Goal: Task Accomplishment & Management: Manage account settings

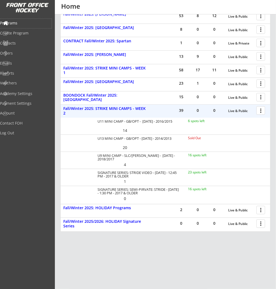
scroll to position [199, 0]
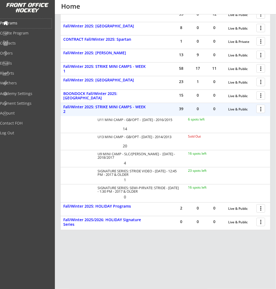
click at [258, 109] on div at bounding box center [261, 108] width 9 height 9
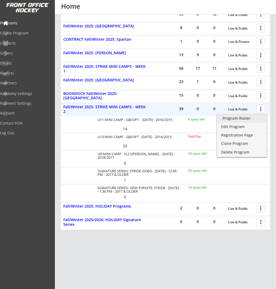
click at [255, 122] on link "Program Roster" at bounding box center [242, 119] width 50 height 8
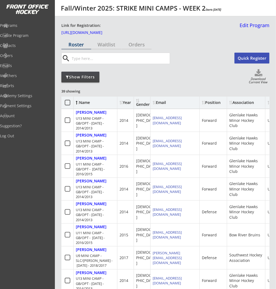
click at [90, 77] on div "Show Filters" at bounding box center [80, 76] width 38 height 5
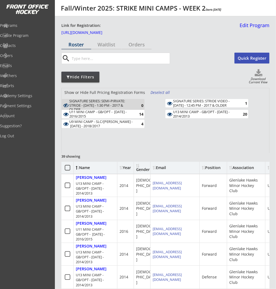
click at [192, 103] on div "SIGNATURE SERIES: STRIDE VIDEO - [DATE] - 12:45 PM - 2017 & OLDER" at bounding box center [204, 103] width 63 height 8
click at [215, 115] on div "U13 MINI CAMP - GB/OPT - [DATE] - 2014/2013" at bounding box center [204, 114] width 63 height 8
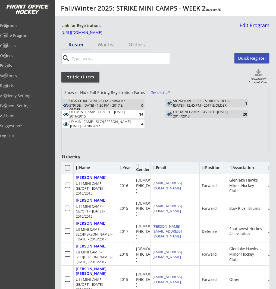
click at [133, 125] on div "4" at bounding box center [137, 124] width 11 height 4
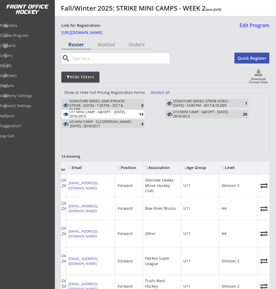
click at [122, 115] on div "U11 MINI CAMP - GB/OPT - OCT 14, 15 - 2016/2015" at bounding box center [100, 114] width 63 height 8
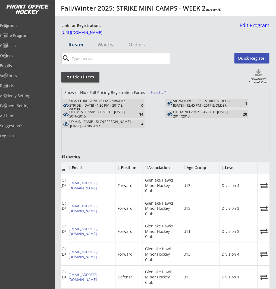
click at [204, 115] on div "U13 MINI CAMP - GB/OPT - OCT 14/15 - 2014/2013" at bounding box center [204, 114] width 63 height 8
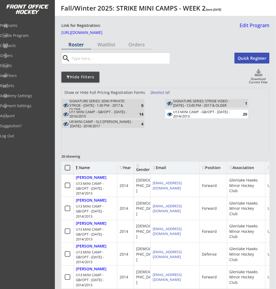
drag, startPoint x: 181, startPoint y: 115, endPoint x: 140, endPoint y: 115, distance: 41.8
click at [181, 115] on div "U13 MINI CAMP - GB/OPT - OCT 14/15 - 2014/2013" at bounding box center [204, 114] width 63 height 8
click at [128, 116] on div "U11 MINI CAMP - GB/OPT - OCT 14, 15 - 2016/2015" at bounding box center [100, 114] width 63 height 8
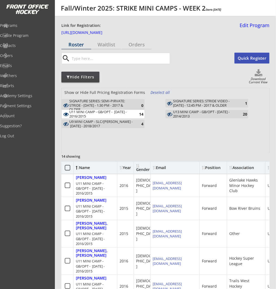
click at [130, 111] on div "U11 MINI CAMP - GB/OPT - [DATE] - 2016/2015" at bounding box center [100, 114] width 63 height 8
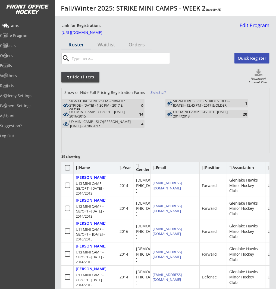
click at [26, 28] on div "Programs" at bounding box center [26, 25] width 52 height 9
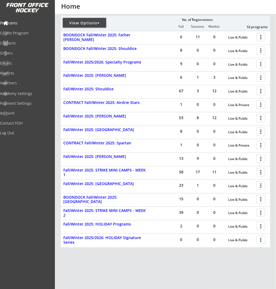
scroll to position [96, 0]
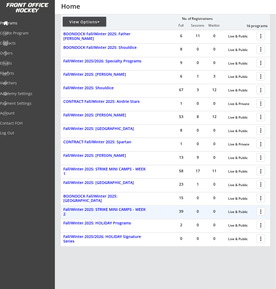
click at [263, 210] on div at bounding box center [261, 211] width 9 height 9
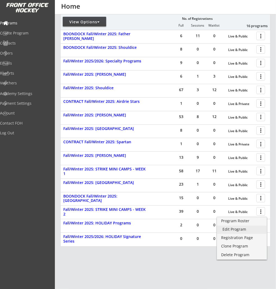
click at [251, 230] on div "Edit Program" at bounding box center [241, 229] width 39 height 4
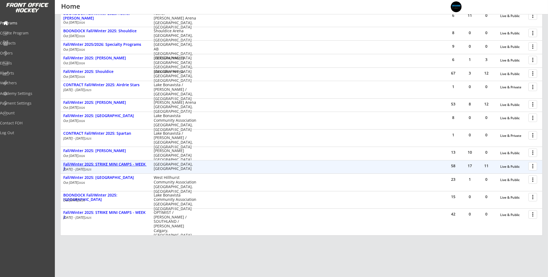
scroll to position [140, 0]
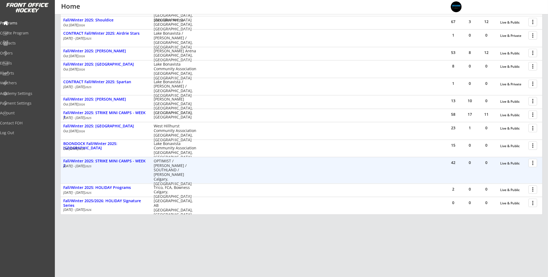
click at [275, 162] on div at bounding box center [533, 162] width 9 height 9
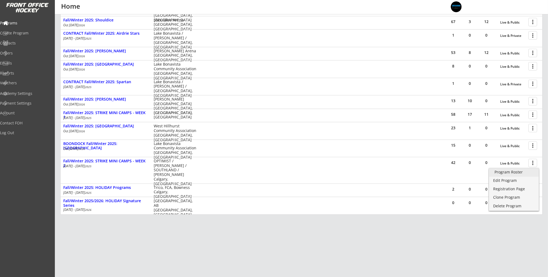
click at [275, 173] on div "Program Roster" at bounding box center [513, 172] width 39 height 4
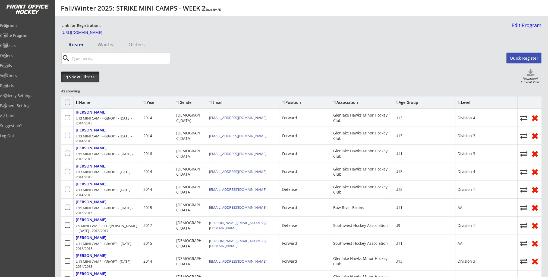
drag, startPoint x: 91, startPoint y: 81, endPoint x: 96, endPoint y: 81, distance: 4.9
click at [91, 81] on div "Show Filters" at bounding box center [80, 77] width 38 height 11
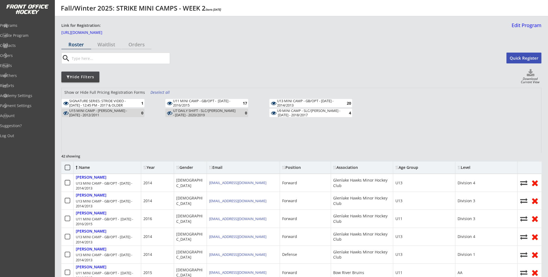
click at [219, 98] on div "Show or Hide Full Pricing Registration Forms Deselect all" at bounding box center [301, 93] width 479 height 11
click at [240, 100] on div "U11 MINI CAMP - GB/OPT - OCT 14, 15 - 2016/2015 17" at bounding box center [206, 103] width 83 height 8
click at [318, 106] on div "U13 MINI CAMP - GB/OPT - [DATE] - 2014/2013" at bounding box center [308, 103] width 63 height 8
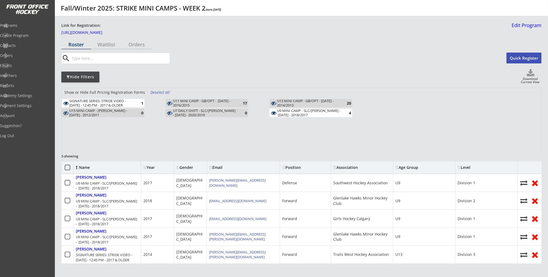
click at [317, 113] on div "U9 MINI CAMP - SLC/[PERSON_NAME] - [DATE] - 2018/2017" at bounding box center [308, 113] width 63 height 8
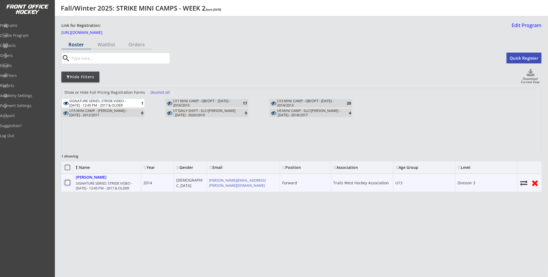
drag, startPoint x: 67, startPoint y: 180, endPoint x: 97, endPoint y: 179, distance: 30.7
click at [67, 180] on icon at bounding box center [67, 183] width 7 height 7
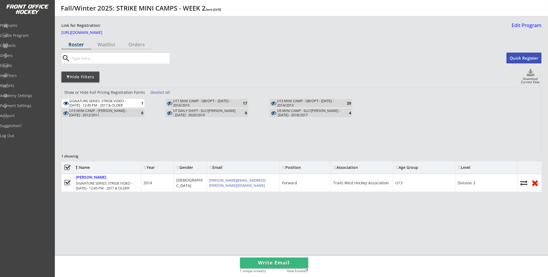
click at [274, 259] on button "Write Email" at bounding box center [274, 263] width 68 height 11
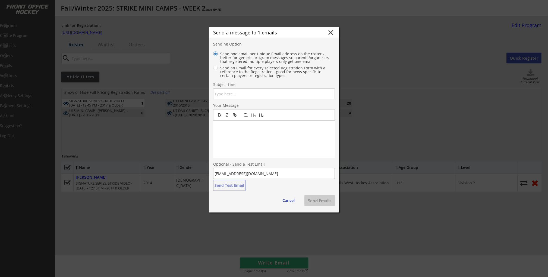
click at [251, 86] on div "Subject Line" at bounding box center [232, 85] width 38 height 5
click at [252, 94] on input "input" at bounding box center [274, 93] width 122 height 11
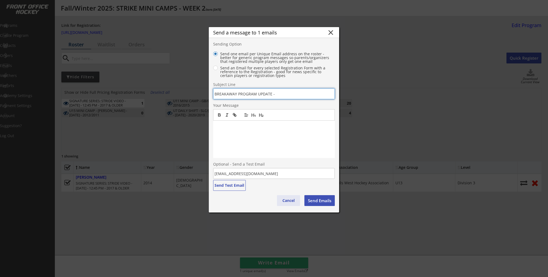
type input "BREAKAWAY PROGRAM UPDATE -"
click at [286, 202] on button "Cancel" at bounding box center [288, 200] width 23 height 11
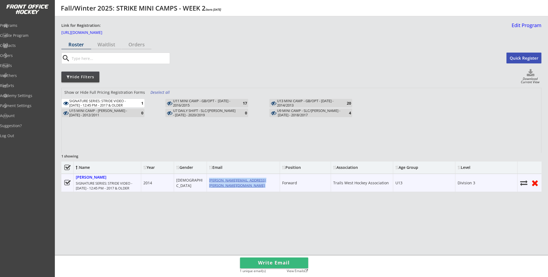
drag, startPoint x: 268, startPoint y: 181, endPoint x: 209, endPoint y: 183, distance: 59.2
click at [209, 183] on div "mathieu.r.tremblay@gmail.com" at bounding box center [243, 183] width 73 height 18
copy div "mathieu.r.tremblay@gmail.com"
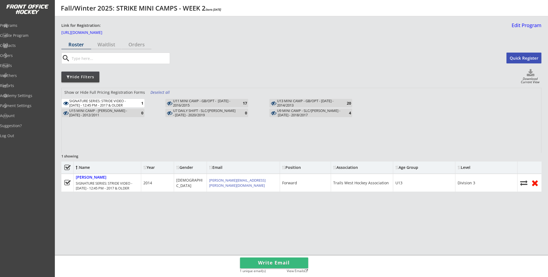
drag, startPoint x: 344, startPoint y: 204, endPoint x: 347, endPoint y: 203, distance: 3.2
click at [344, 204] on div "Roster Waitlist Orders search Quick Register Hide Filters Download Current View…" at bounding box center [301, 150] width 480 height 221
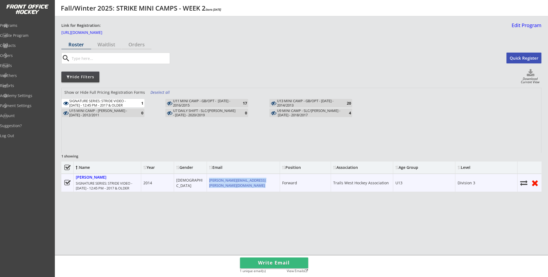
drag, startPoint x: 272, startPoint y: 180, endPoint x: 261, endPoint y: 185, distance: 12.3
click at [261, 185] on div "mathieu.r.tremblay@gmail.com" at bounding box center [243, 183] width 73 height 18
copy div "mathieu.r.tremblay@gmail.com"
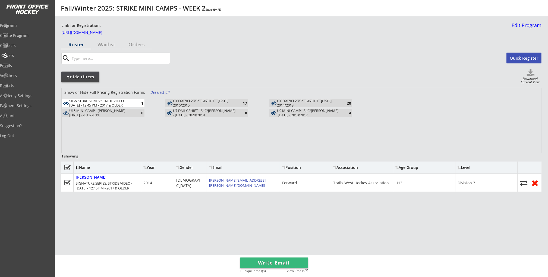
drag, startPoint x: 18, startPoint y: 56, endPoint x: 22, endPoint y: 56, distance: 4.1
click at [18, 56] on div "Orders" at bounding box center [25, 56] width 49 height 4
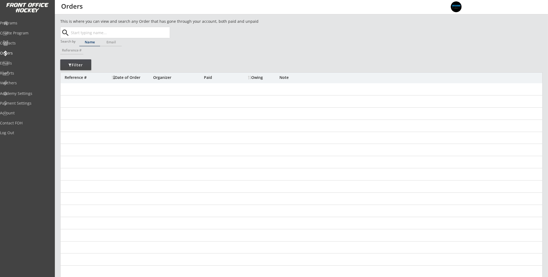
click at [112, 33] on input "text" at bounding box center [120, 32] width 100 height 11
paste input "[PERSON_NAME][EMAIL_ADDRESS][PERSON_NAME][DOMAIN_NAME]"
type input "[PERSON_NAME][EMAIL_ADDRESS][PERSON_NAME][DOMAIN_NAME]"
click at [167, 33] on button "Search" at bounding box center [160, 32] width 19 height 11
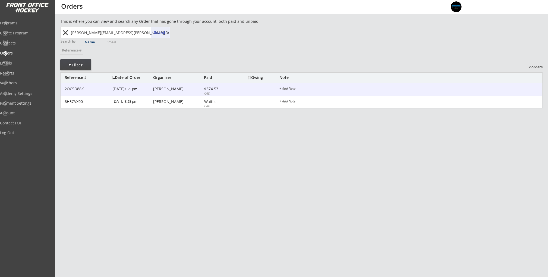
click at [150, 92] on div "[DATE] 1:25 pm" at bounding box center [131, 89] width 39 height 12
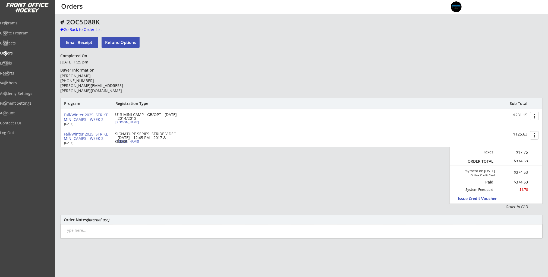
click at [537, 137] on button "more_vert" at bounding box center [534, 135] width 9 height 8
click at [531, 155] on div "Cancel Registration" at bounding box center [513, 154] width 39 height 4
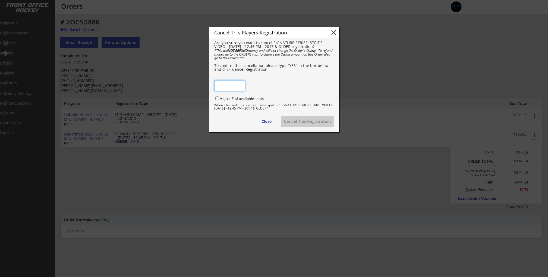
click at [333, 34] on button "close" at bounding box center [334, 32] width 8 height 8
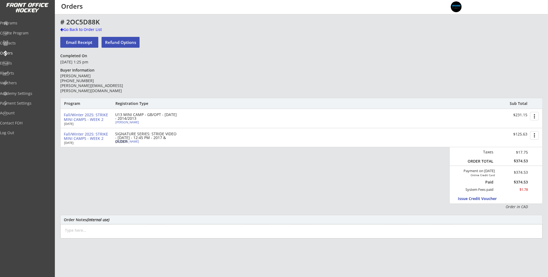
click at [115, 39] on button "Refund Options" at bounding box center [121, 42] width 38 height 11
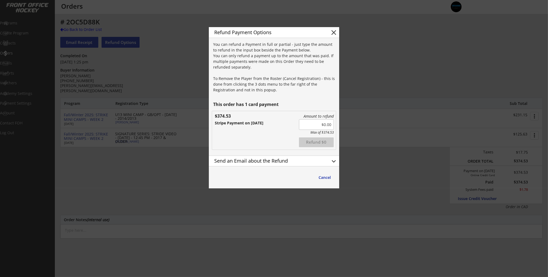
drag, startPoint x: 311, startPoint y: 122, endPoint x: 343, endPoint y: 122, distance: 32.6
click at [343, 122] on body "This is where you can view and search any Order that has gone through your acco…" at bounding box center [274, 138] width 548 height 277
click at [310, 125] on input "input" at bounding box center [316, 124] width 35 height 11
drag, startPoint x: 309, startPoint y: 125, endPoint x: 335, endPoint y: 125, distance: 26.1
click at [335, 125] on div "Amount to refund Max of $374.53 Refunded Refund $0 $374.53 Stripe Payment on [D…" at bounding box center [274, 130] width 124 height 39
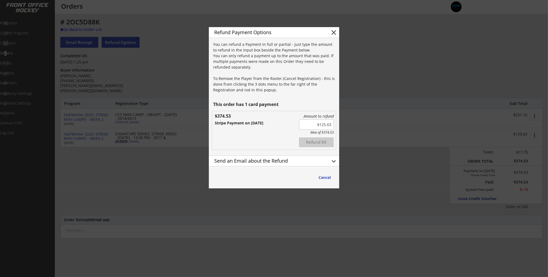
click at [279, 147] on div "Amount to refund Max of $374.53 Refunded Refund $0 $374.53 Stripe Payment on 10…" at bounding box center [274, 130] width 124 height 39
click at [314, 143] on button "Refund $125.63" at bounding box center [316, 143] width 35 height 10
click at [332, 159] on button "keyboard_arrow_down" at bounding box center [334, 161] width 8 height 8
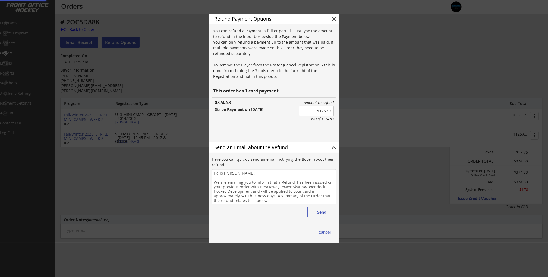
type input "$0.00"
click at [325, 215] on button "Send" at bounding box center [321, 212] width 29 height 11
click at [333, 19] on button "close" at bounding box center [334, 19] width 8 height 8
type textarea "Hello , We are emailing you to inform that a Refund has been issued on your pre…"
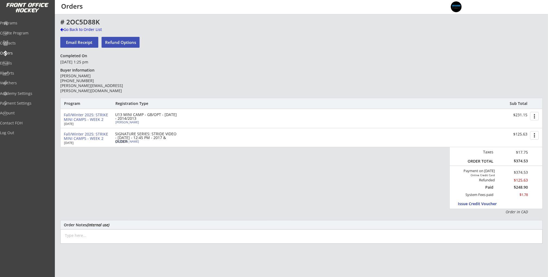
click at [534, 136] on button "more_vert" at bounding box center [534, 135] width 9 height 8
click at [531, 153] on div "Cancel Registration" at bounding box center [513, 154] width 39 height 4
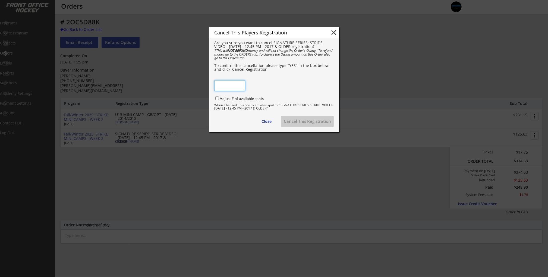
click at [231, 87] on input "input" at bounding box center [229, 85] width 31 height 11
type input "YES"
drag, startPoint x: 216, startPoint y: 97, endPoint x: 236, endPoint y: 99, distance: 19.7
click at [216, 97] on input "Adjust # of available spots" at bounding box center [217, 99] width 4 height 4
checkbox input "true"
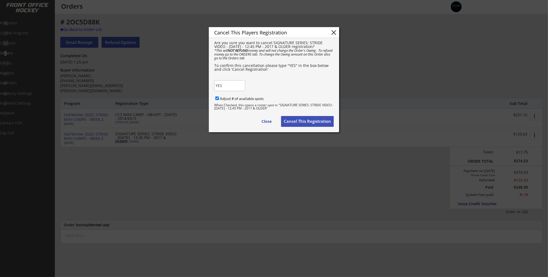
click at [311, 124] on button "Cancel This Registration" at bounding box center [307, 121] width 53 height 11
checkbox input "false"
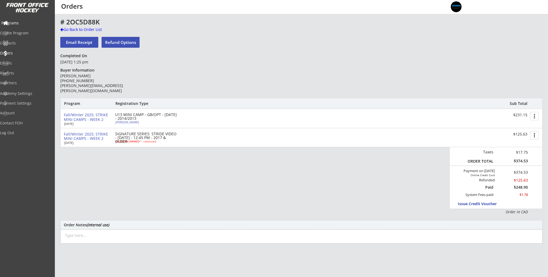
click at [29, 25] on div "Programs" at bounding box center [25, 23] width 49 height 4
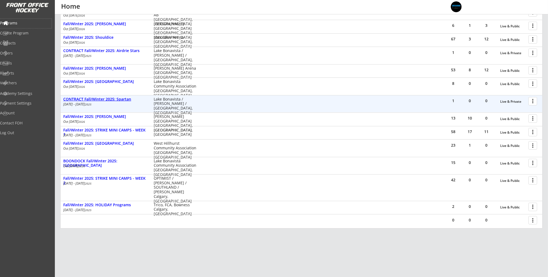
scroll to position [124, 0]
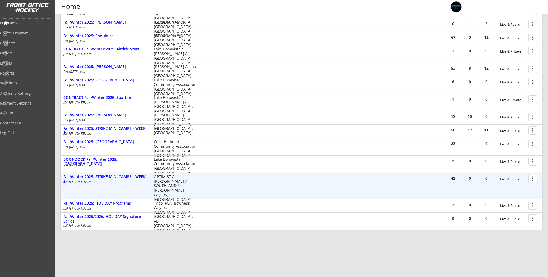
click at [532, 178] on div at bounding box center [533, 178] width 9 height 9
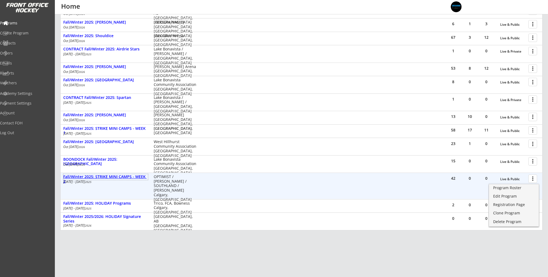
click at [138, 176] on div "Fall/Winter 2025: STRIKE MINI CAMPS - WEEK 2" at bounding box center [105, 179] width 85 height 9
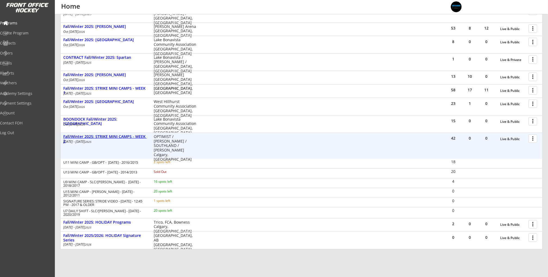
scroll to position [164, 0]
click at [536, 137] on div at bounding box center [533, 138] width 9 height 9
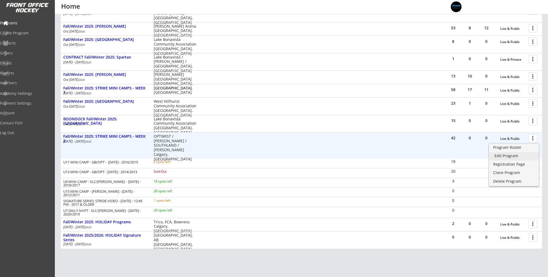
click at [528, 156] on div "Edit Program" at bounding box center [513, 156] width 39 height 4
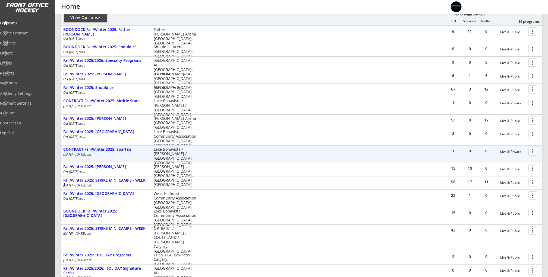
scroll to position [69, 0]
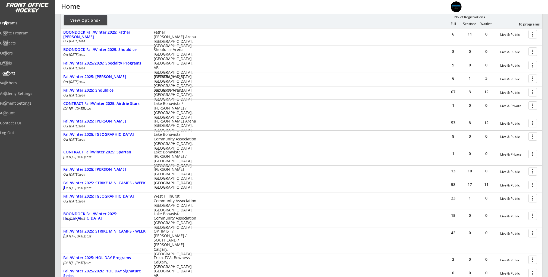
click at [18, 78] on div "Reports" at bounding box center [26, 73] width 52 height 9
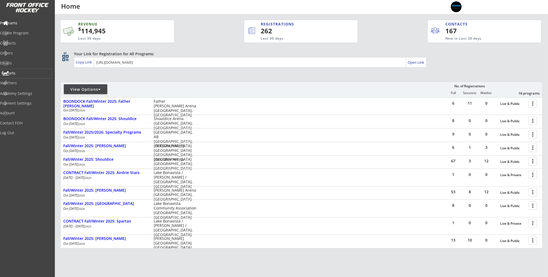
click at [28, 72] on div "Reports" at bounding box center [25, 73] width 49 height 4
click at [39, 21] on div "Programs" at bounding box center [26, 23] width 52 height 9
click at [158, 83] on div "View Options No. of Registrations Full Sessions Waitlist 16 programs" at bounding box center [301, 90] width 482 height 16
click at [163, 75] on div "REVENUE $ 114,945 Last 30 days REGISTRATIONS 262 Last 30 days CONTACTS 167 New …" at bounding box center [301, 159] width 482 height 291
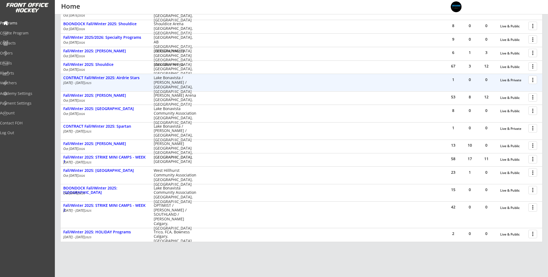
scroll to position [122, 0]
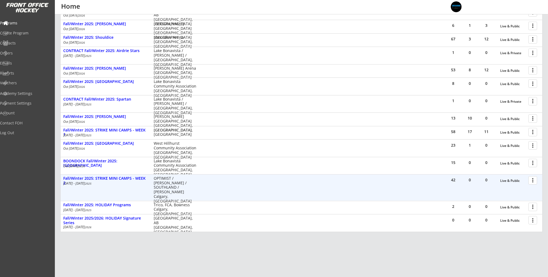
click at [237, 188] on div "42 0 0 Live & Public more_vert Fall/Winter 2025: STRIKE MINI CAMPS - WEEK 2 Oct…" at bounding box center [302, 188] width 482 height 26
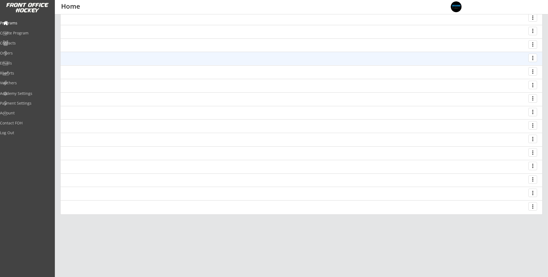
scroll to position [86, 0]
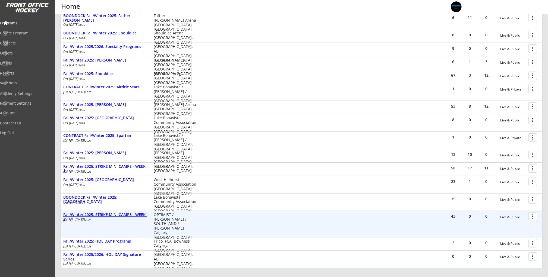
click at [142, 213] on div "Fall/Winter 2025: STRIKE MINI CAMPS - WEEK 2" at bounding box center [105, 217] width 85 height 9
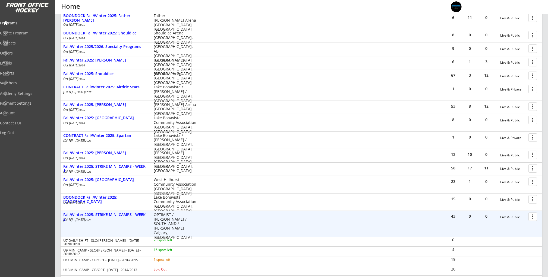
click at [533, 216] on div at bounding box center [533, 216] width 9 height 9
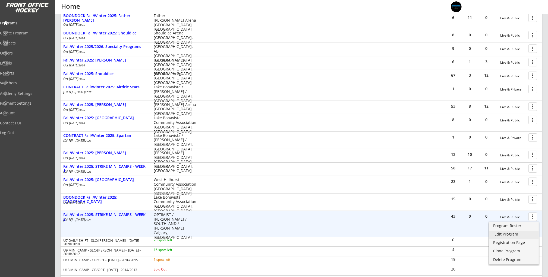
click at [527, 234] on div "Edit Program" at bounding box center [513, 235] width 39 height 4
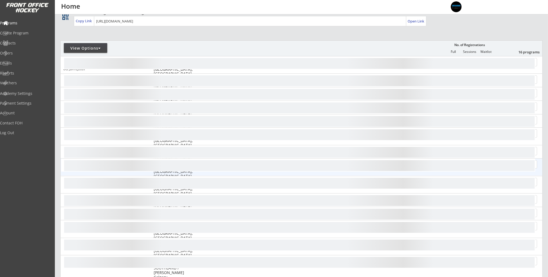
scroll to position [97, 0]
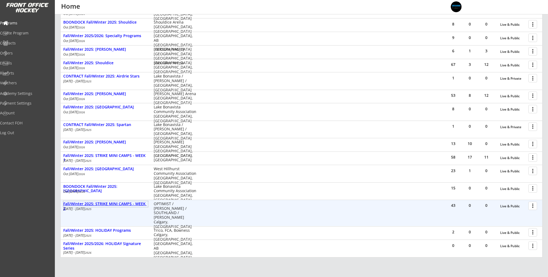
click at [126, 203] on div "Fall/Winter 2025: STRIKE MINI CAMPS - WEEK 2" at bounding box center [105, 206] width 85 height 9
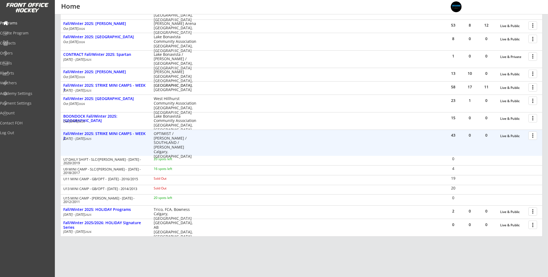
scroll to position [168, 0]
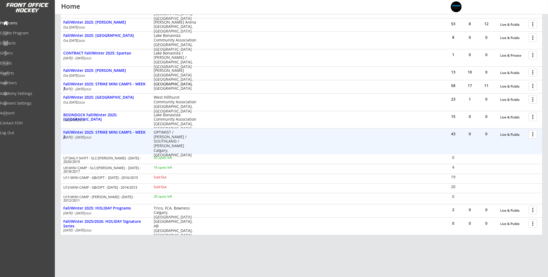
click at [533, 133] on div at bounding box center [533, 133] width 9 height 9
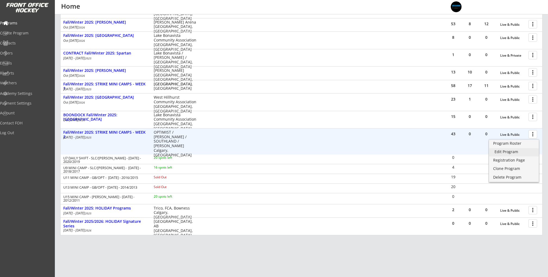
click at [527, 153] on div "Edit Program" at bounding box center [513, 152] width 39 height 4
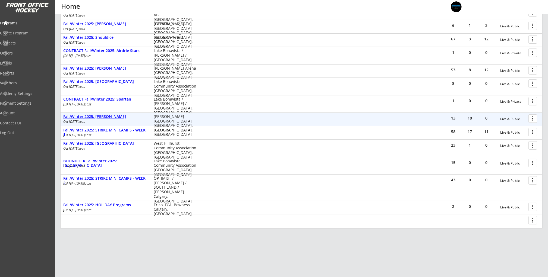
scroll to position [140, 0]
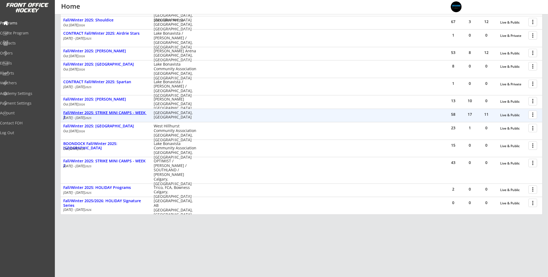
click at [141, 113] on div "Fall/Winter 2025: STRIKE MINI CAMPS - WEEK 1" at bounding box center [105, 115] width 85 height 9
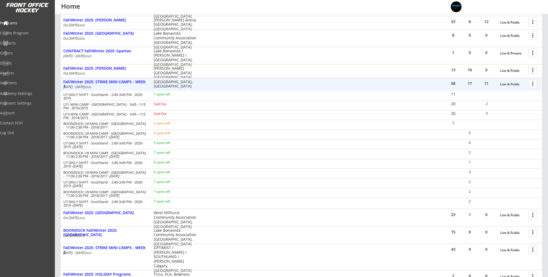
scroll to position [257, 0]
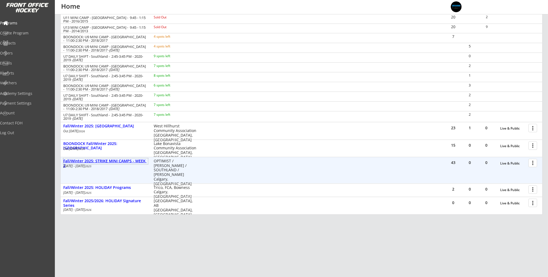
click at [104, 162] on div "Fall/Winter 2025: STRIKE MINI CAMPS - WEEK 2" at bounding box center [105, 163] width 85 height 9
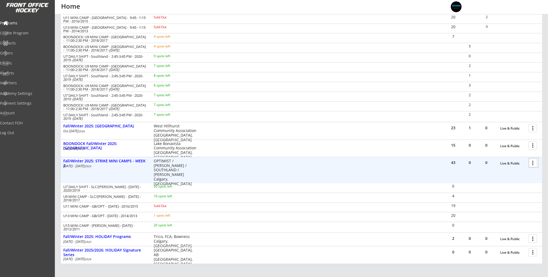
click at [532, 163] on div at bounding box center [533, 162] width 9 height 9
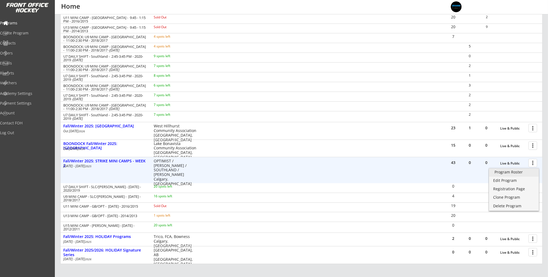
click at [523, 170] on div "Program Roster" at bounding box center [513, 172] width 39 height 4
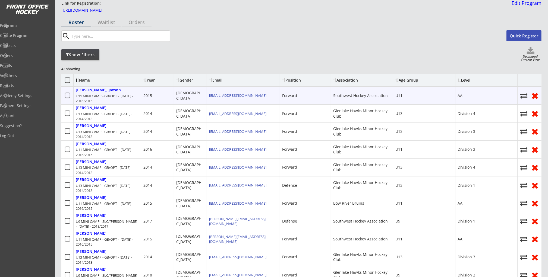
scroll to position [17, 0]
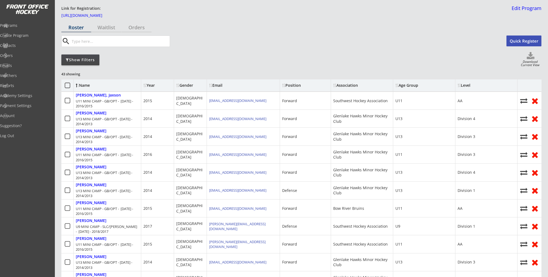
click at [73, 64] on div "Show Filters" at bounding box center [80, 60] width 38 height 11
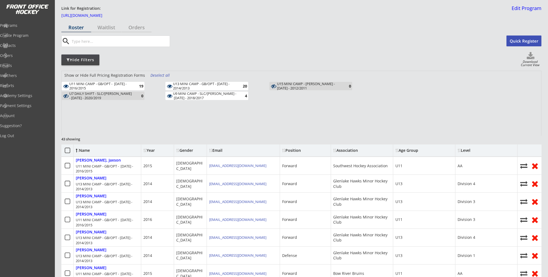
click at [196, 94] on div "U9 MINI CAMP - SLC/[PERSON_NAME] - [DATE] - 2018/2017" at bounding box center [204, 96] width 63 height 8
click at [197, 86] on div "U13 MINI CAMP - GB/OPT - [DATE] - 2014/2013" at bounding box center [204, 86] width 63 height 8
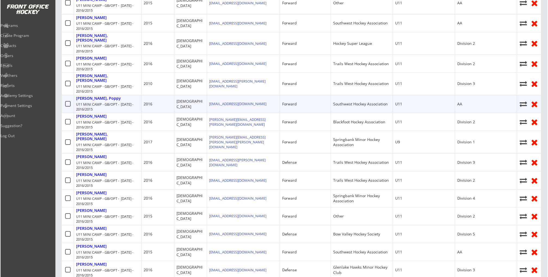
scroll to position [262, 0]
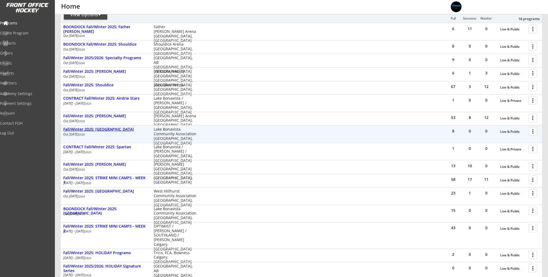
scroll to position [75, 0]
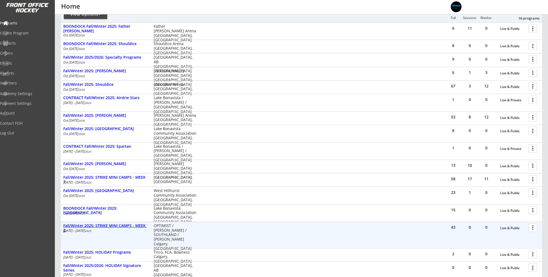
click at [139, 225] on div "Fall/Winter 2025: STRIKE MINI CAMPS - WEEK 2" at bounding box center [105, 227] width 85 height 9
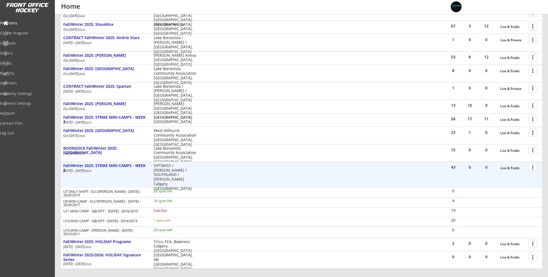
scroll to position [139, 0]
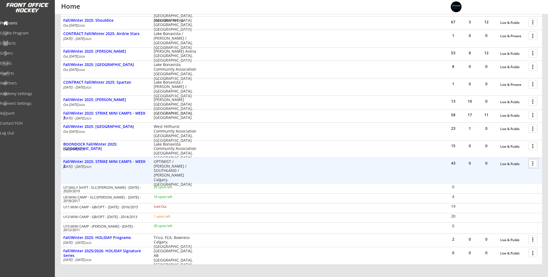
click at [533, 163] on div at bounding box center [533, 163] width 9 height 9
click at [527, 174] on div "Program Roster" at bounding box center [513, 173] width 39 height 4
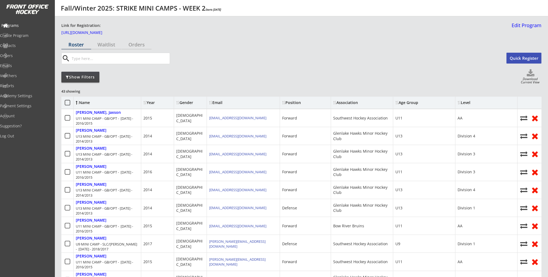
click at [29, 24] on div "Programs" at bounding box center [25, 26] width 49 height 4
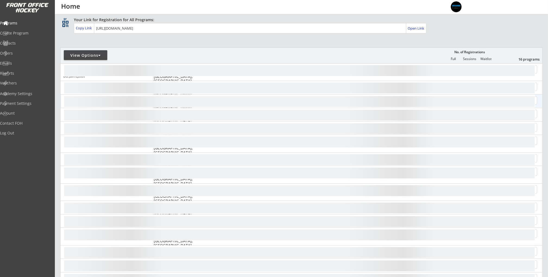
scroll to position [61, 0]
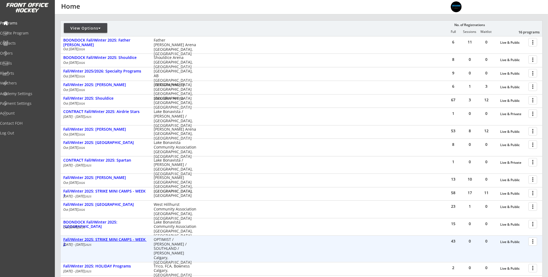
click at [114, 238] on div "Fall/Winter 2025: STRIKE MINI CAMPS - WEEK 2" at bounding box center [105, 241] width 85 height 9
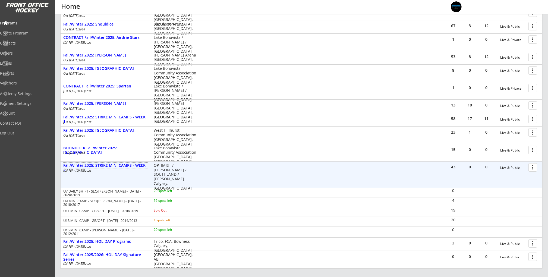
scroll to position [137, 0]
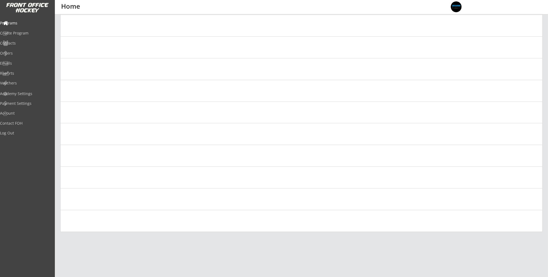
scroll to position [100, 0]
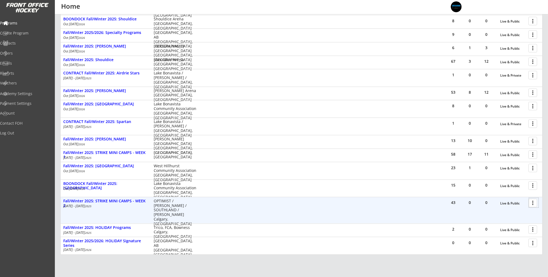
click at [533, 205] on div at bounding box center [533, 202] width 9 height 9
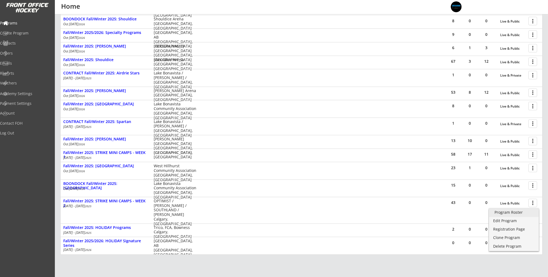
click at [533, 213] on div "Program Roster" at bounding box center [513, 212] width 39 height 4
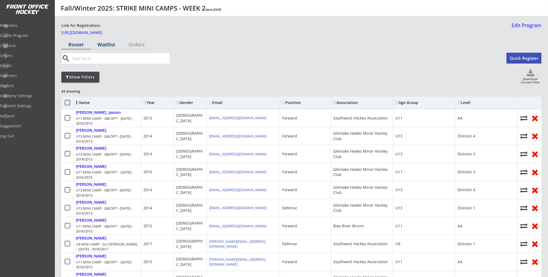
click at [103, 42] on div "Waitlist" at bounding box center [106, 44] width 30 height 5
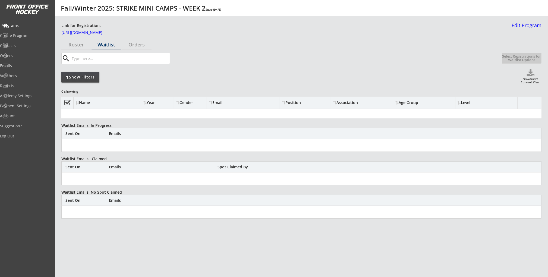
click at [18, 26] on div "Programs" at bounding box center [25, 26] width 49 height 4
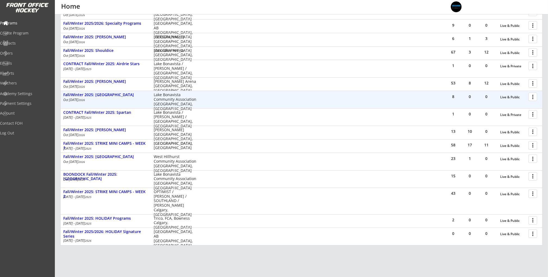
scroll to position [140, 0]
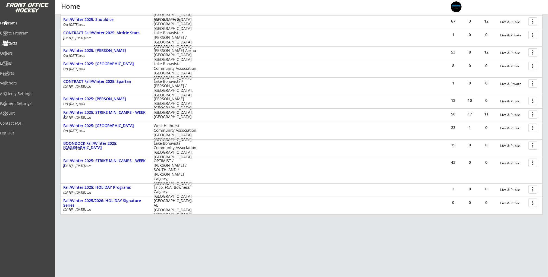
click at [28, 42] on div "Contacts" at bounding box center [25, 43] width 49 height 4
select select ""Players""
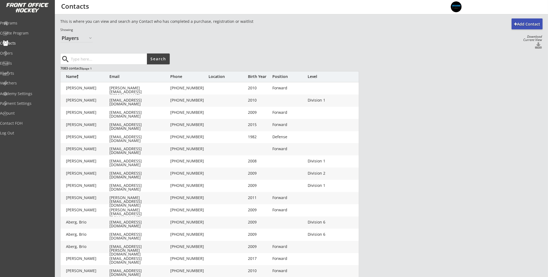
click at [113, 58] on input "input" at bounding box center [108, 58] width 77 height 11
type input "connor rolfe"
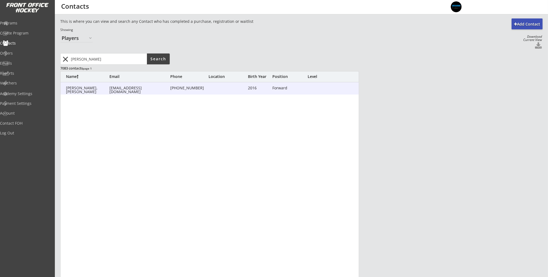
click at [92, 88] on div "Rolfe, Connor" at bounding box center [87, 90] width 43 height 8
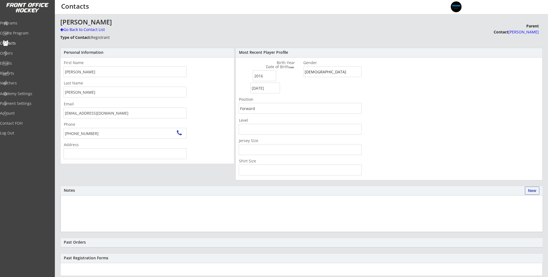
type input "[STREET_ADDRESS]"
click at [69, 31] on div "Go Back to Contact List" at bounding box center [95, 29] width 70 height 5
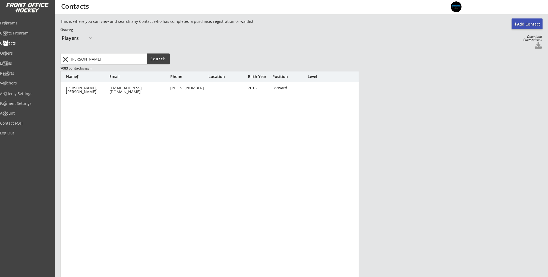
click at [66, 61] on button "close" at bounding box center [65, 59] width 9 height 9
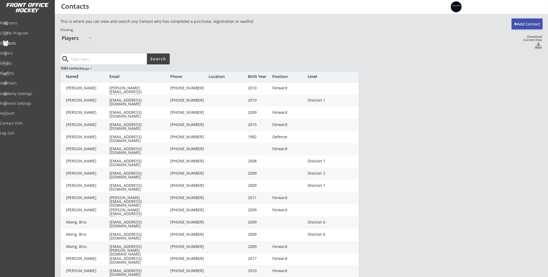
click at [110, 57] on input "input" at bounding box center [108, 58] width 77 height 11
type input "rolfe"
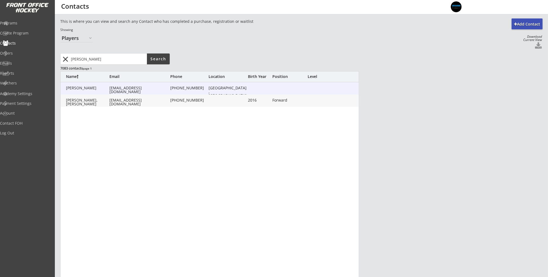
click at [86, 90] on div "Rolfe, Natasha" at bounding box center [87, 88] width 43 height 4
type input "Natasha"
type input "Rolfe"
type input "nesanders@hotmail.com"
type input "(403) 400-4095"
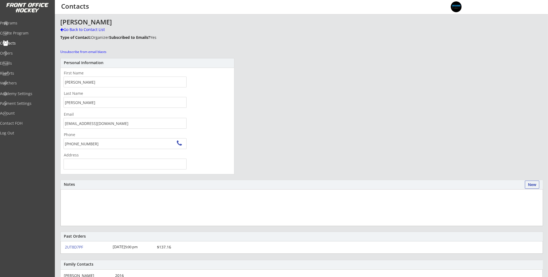
click at [54, 123] on body "REVENUE $ 115,175 Last 30 days REGISTRATIONS 263 Last 30 days CONTACTS 167 New …" at bounding box center [274, 138] width 548 height 277
click at [21, 73] on div "Reports" at bounding box center [25, 73] width 49 height 4
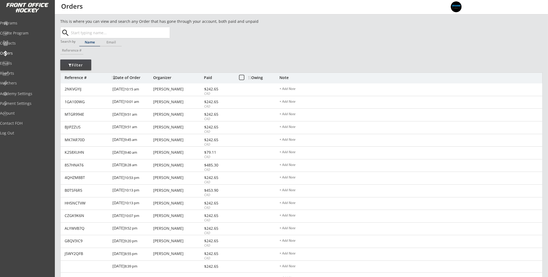
click at [126, 34] on input "text" at bounding box center [120, 32] width 100 height 11
paste input "[EMAIL_ADDRESS][DOMAIN_NAME]"
type input "[EMAIL_ADDRESS][DOMAIN_NAME]"
click at [162, 33] on button "Search" at bounding box center [160, 32] width 19 height 11
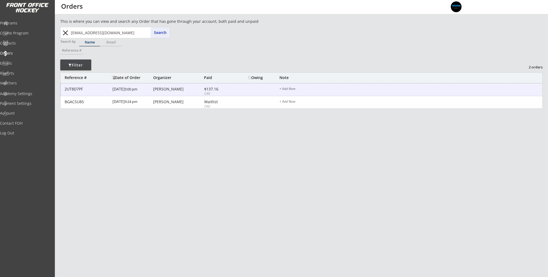
click at [166, 91] on div "[PERSON_NAME]" at bounding box center [177, 89] width 49 height 4
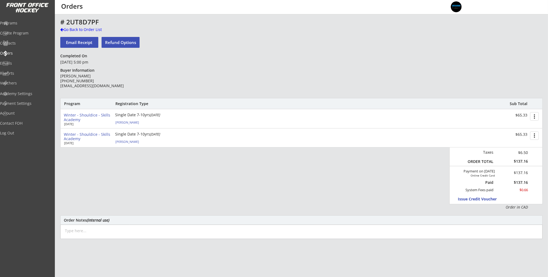
click at [150, 117] on em "[DATE]" at bounding box center [155, 114] width 10 height 5
select select ""Forward""
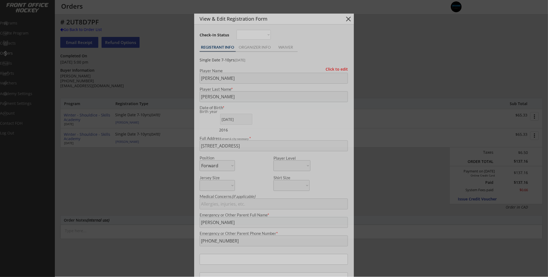
type input "[DEMOGRAPHIC_DATA]"
type input "Trails West Hockey Association"
type input "U7"
type input "Not Applicable"
select select ""Trails West Hockey Association ""
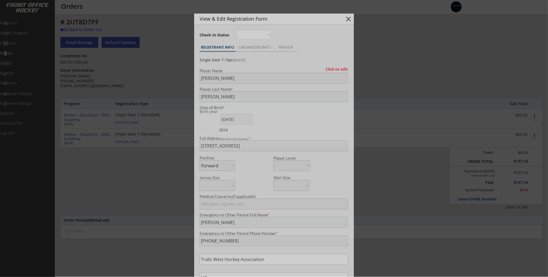
select select ""U7""
select select ""Not Applicable ""
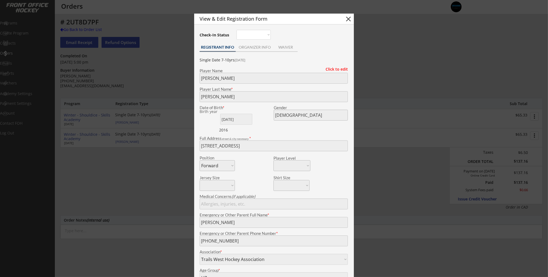
click at [350, 20] on button "close" at bounding box center [348, 19] width 8 height 8
select select ""PLACEHOLDER_1427118222253""
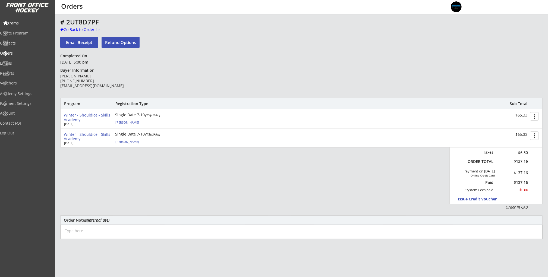
click at [19, 22] on div "Programs" at bounding box center [25, 23] width 49 height 4
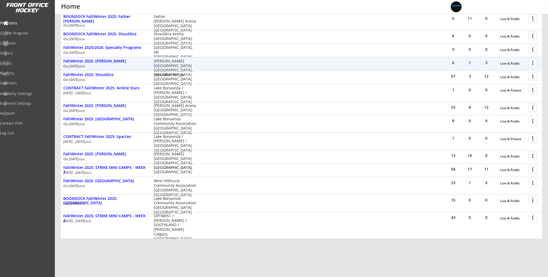
scroll to position [109, 0]
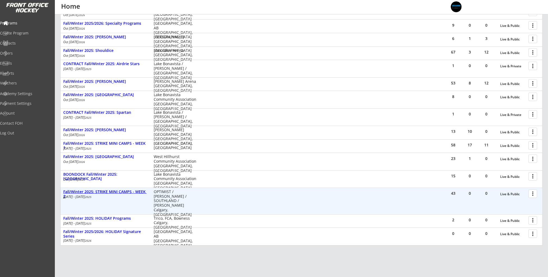
click at [132, 193] on div "Fall/Winter 2025: STRIKE MINI CAMPS - WEEK 2" at bounding box center [105, 193] width 85 height 9
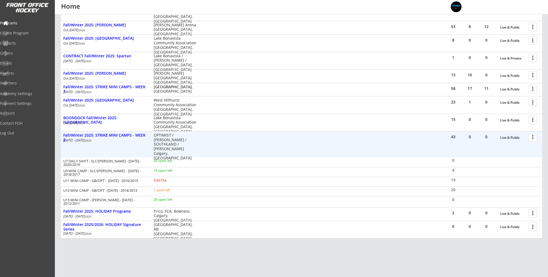
scroll to position [168, 0]
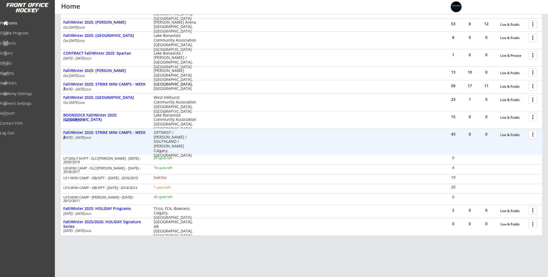
click at [536, 136] on div at bounding box center [533, 133] width 9 height 9
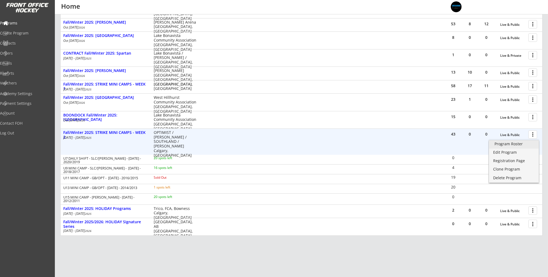
click at [525, 141] on link "Program Roster" at bounding box center [514, 144] width 50 height 8
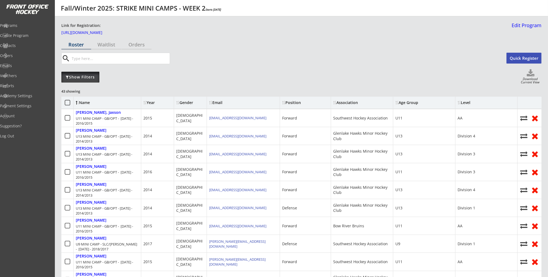
click at [76, 77] on div "Show Filters" at bounding box center [80, 76] width 38 height 5
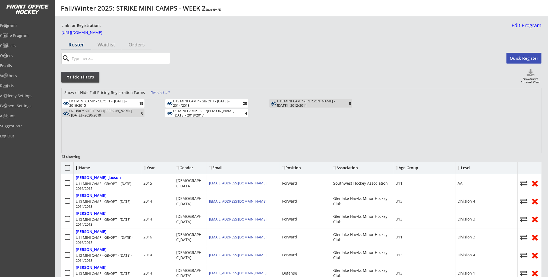
click at [224, 114] on div "U9 MINI CAMP - SLC/[PERSON_NAME] - [DATE] - 2018/2017" at bounding box center [204, 113] width 63 height 8
click at [228, 103] on div "U13 MINI CAMP - GB/OPT - [DATE] - 2014/2013" at bounding box center [204, 103] width 63 height 8
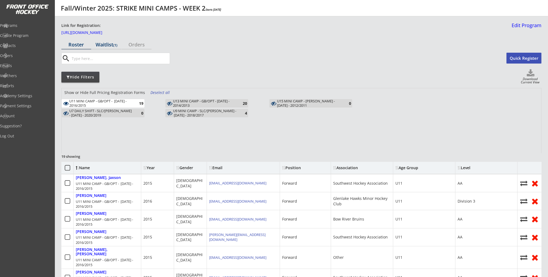
click at [109, 46] on div "Waitlist (1)" at bounding box center [106, 44] width 30 height 5
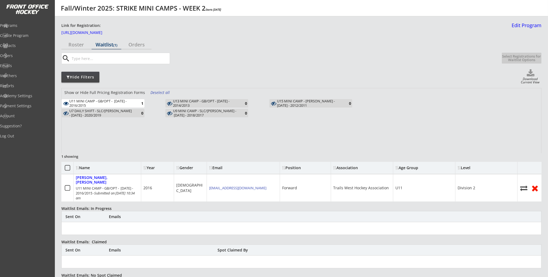
click at [402, 105] on div "Show or Hide Full Pricing Registration Forms Deselect all U11 MINI CAMP - GB/OP…" at bounding box center [301, 120] width 479 height 65
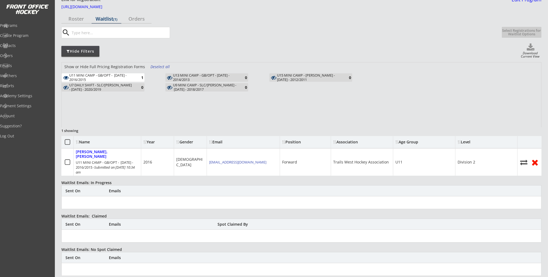
scroll to position [40, 0]
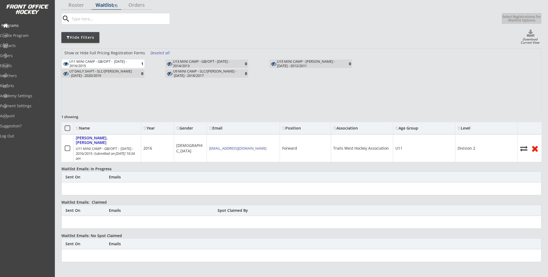
click at [24, 28] on div "Programs" at bounding box center [26, 25] width 52 height 9
